Goal: Find specific page/section: Find specific page/section

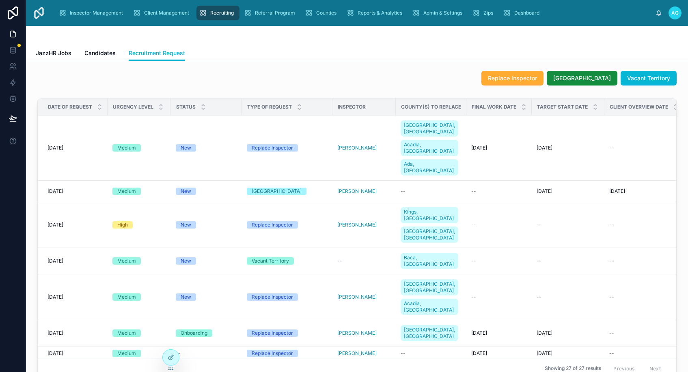
click at [266, 81] on div "Replace Inspector [GEOGRAPHIC_DATA] Vacant Territory" at bounding box center [356, 78] width 639 height 15
click at [292, 52] on div "JazzHR Jobs Candidates Recruitment Request" at bounding box center [357, 52] width 642 height 15
click at [103, 14] on span "Inspector Management" at bounding box center [96, 13] width 53 height 6
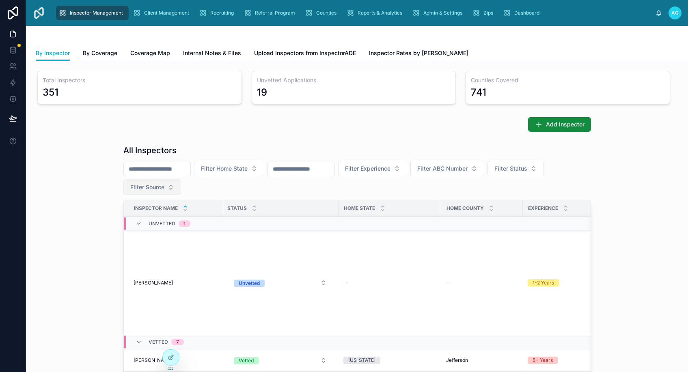
click at [157, 187] on span "Filter Source" at bounding box center [147, 187] width 34 height 8
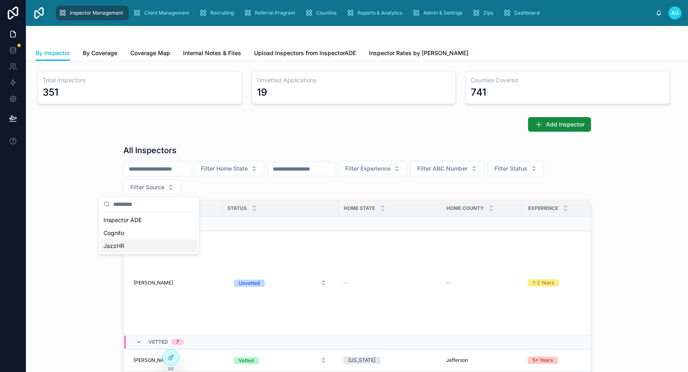
click at [120, 248] on div "JazzHR" at bounding box center [148, 246] width 97 height 13
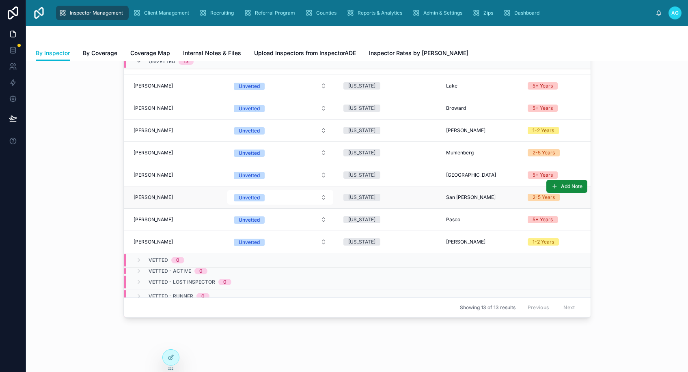
scroll to position [81, 0]
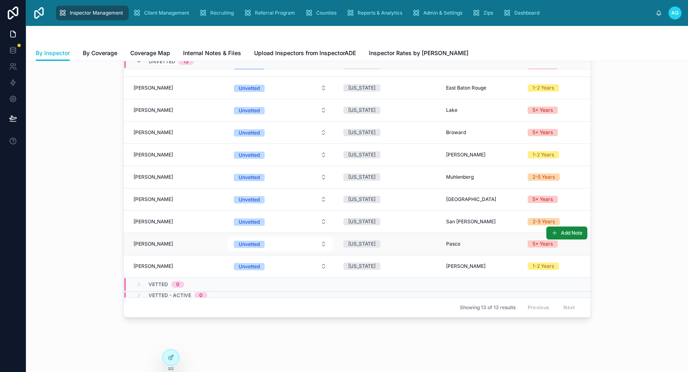
click at [166, 245] on span "[PERSON_NAME]" at bounding box center [152, 244] width 39 height 6
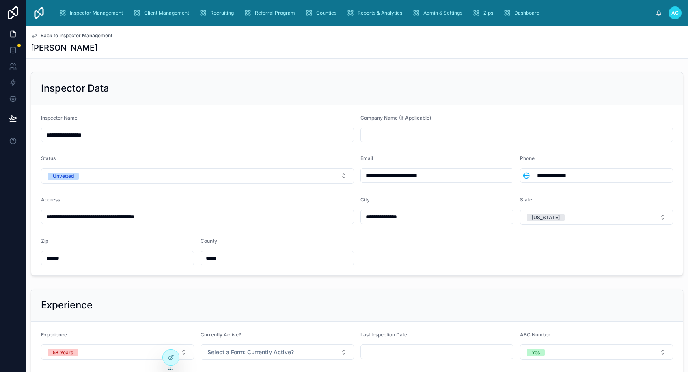
click at [35, 37] on icon at bounding box center [34, 35] width 6 height 6
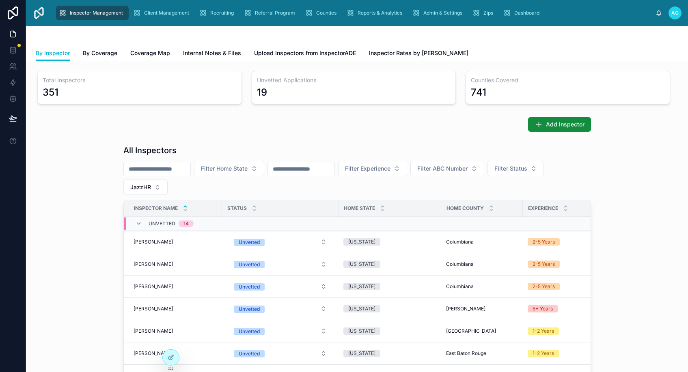
click at [117, 127] on div "Add Inspector" at bounding box center [356, 124] width 649 height 21
